Goal: Information Seeking & Learning: Understand process/instructions

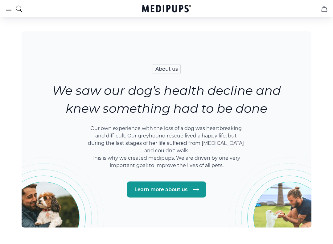
scroll to position [1117, 0]
click at [193, 194] on link "Learn more about us" at bounding box center [166, 189] width 79 height 16
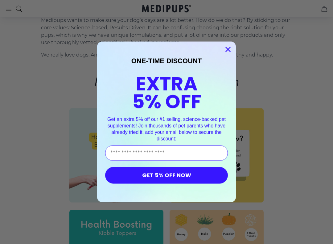
scroll to position [115, 0]
click at [233, 50] on circle "Close dialog" at bounding box center [228, 49] width 10 height 10
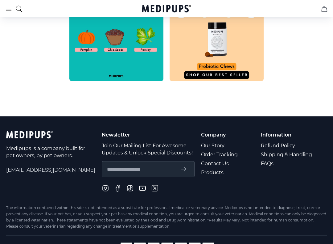
scroll to position [338, 0]
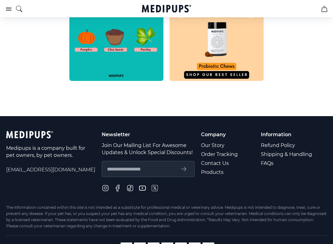
click at [223, 165] on link "Contact Us" at bounding box center [220, 163] width 38 height 9
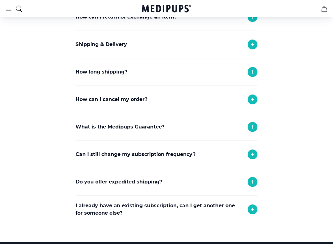
scroll to position [138, 0]
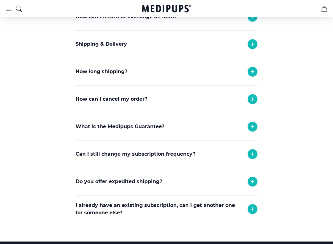
click at [191, 156] on p "Can I still change my subscription frequency?" at bounding box center [136, 153] width 120 height 7
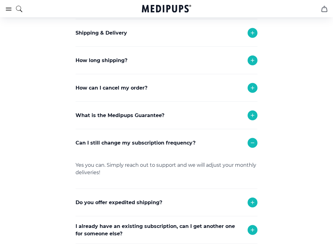
scroll to position [139, 0]
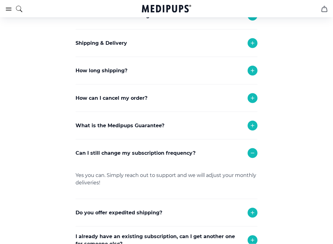
click at [159, 97] on div "How can I cancel my order?" at bounding box center [167, 98] width 182 height 27
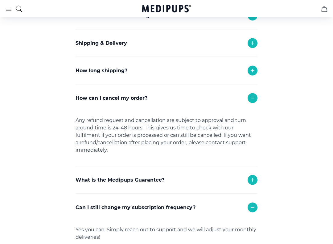
scroll to position [139, 0]
click at [205, 178] on div "What is the Medipups Guarantee?" at bounding box center [167, 179] width 182 height 27
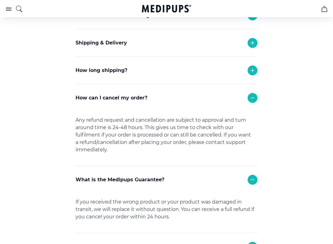
click at [213, 194] on div "If you received the wrong product or your product was damaged in transit, we wi…" at bounding box center [167, 213] width 182 height 40
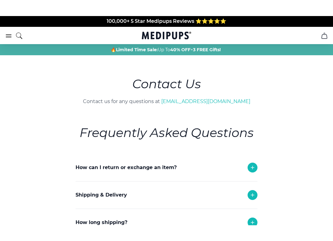
scroll to position [0, 0]
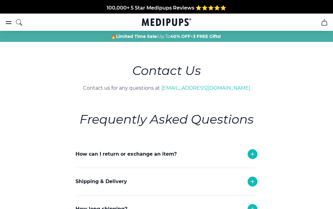
click at [178, 155] on div "How can I return or exchange an item?" at bounding box center [167, 154] width 182 height 27
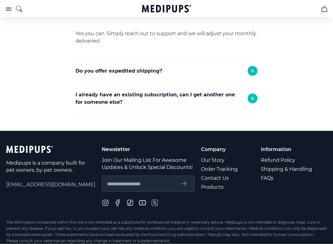
scroll to position [552, 0]
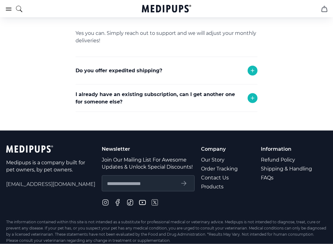
click at [227, 176] on link "Contact Us" at bounding box center [220, 177] width 38 height 9
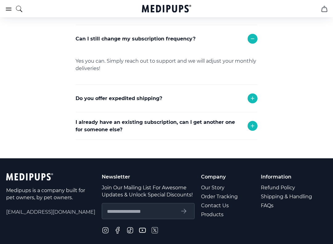
scroll to position [525, 0]
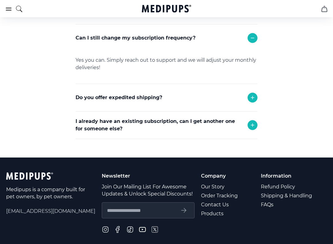
click at [218, 194] on link "Contact Us" at bounding box center [220, 204] width 38 height 9
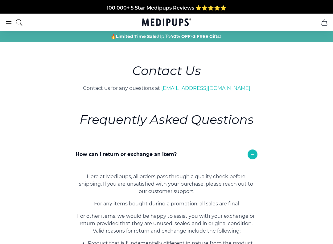
click at [184, 193] on p "Here at Medipups, all orders pass through a quality check before shipping. If y…" at bounding box center [167, 184] width 182 height 22
click at [184, 191] on p "Here at Medipups, all orders pass through a quality check before shipping. If y…" at bounding box center [167, 184] width 182 height 22
click at [254, 155] on icon at bounding box center [252, 154] width 7 height 7
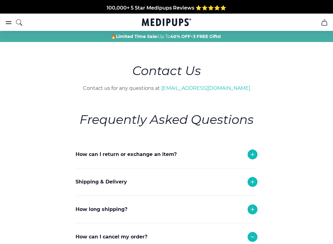
click at [252, 194] on icon at bounding box center [252, 236] width 7 height 7
click at [192, 194] on div "How can I cancel my order?" at bounding box center [167, 236] width 182 height 27
click at [148, 194] on div "How can I cancel my order?" at bounding box center [167, 236] width 182 height 27
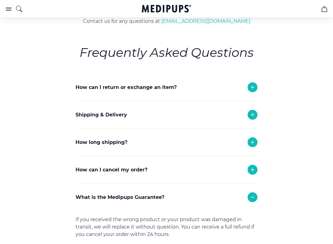
scroll to position [68, 0]
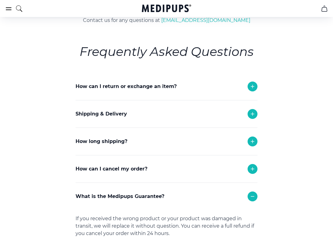
click at [140, 169] on p "How can I cancel my order?" at bounding box center [112, 168] width 72 height 7
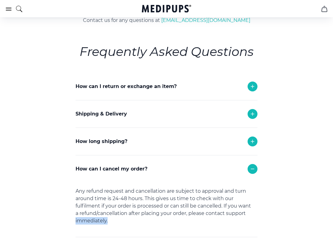
click at [210, 194] on div "Any refund request and cancellation are subject to approval and turn around tim…" at bounding box center [167, 209] width 182 height 54
click at [227, 194] on div "Any refund request and cancellation are subject to approval and turn around tim…" at bounding box center [167, 209] width 182 height 54
click at [207, 21] on link "[EMAIL_ADDRESS][DOMAIN_NAME]" at bounding box center [205, 20] width 89 height 6
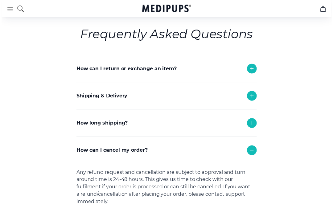
scroll to position [85, 0]
